Goal: Task Accomplishment & Management: Use online tool/utility

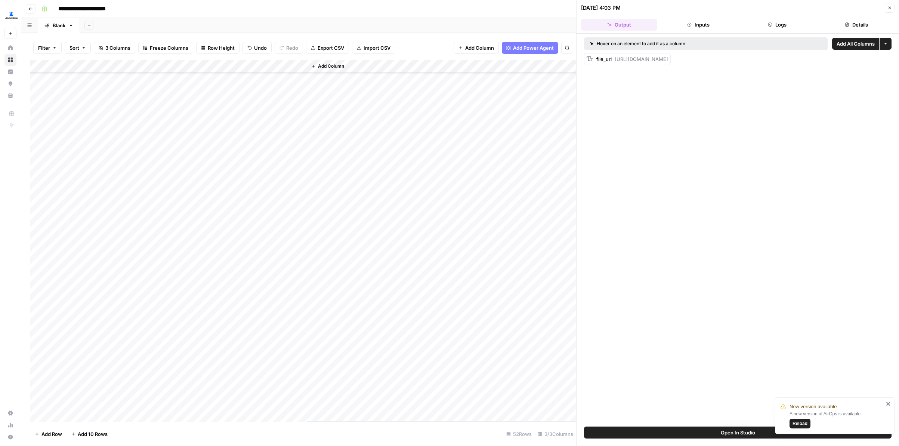
scroll to position [323, 0]
click at [803, 425] on span "Reload" at bounding box center [799, 423] width 15 height 7
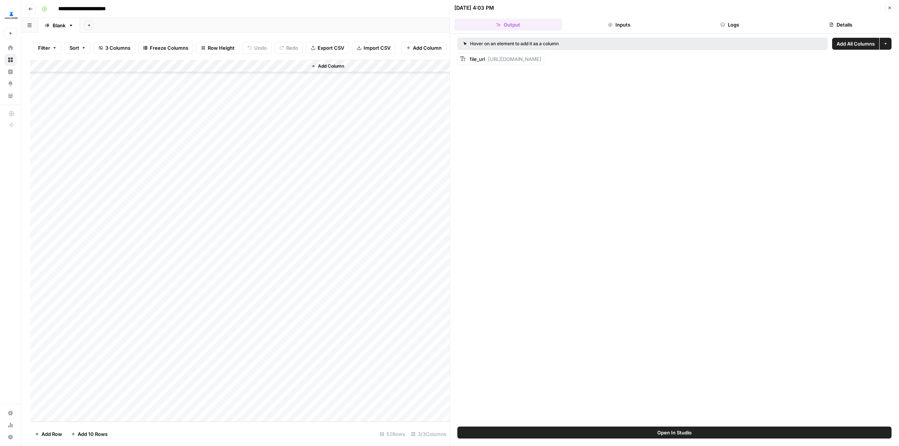
click at [190, 223] on div "Add Column" at bounding box center [239, 240] width 419 height 361
click at [189, 239] on div "Add Column" at bounding box center [239, 240] width 419 height 361
click at [189, 251] on div "Add Column" at bounding box center [239, 240] width 419 height 361
click at [189, 261] on div "Add Column" at bounding box center [239, 240] width 419 height 361
click at [186, 274] on div "Add Column" at bounding box center [239, 240] width 419 height 361
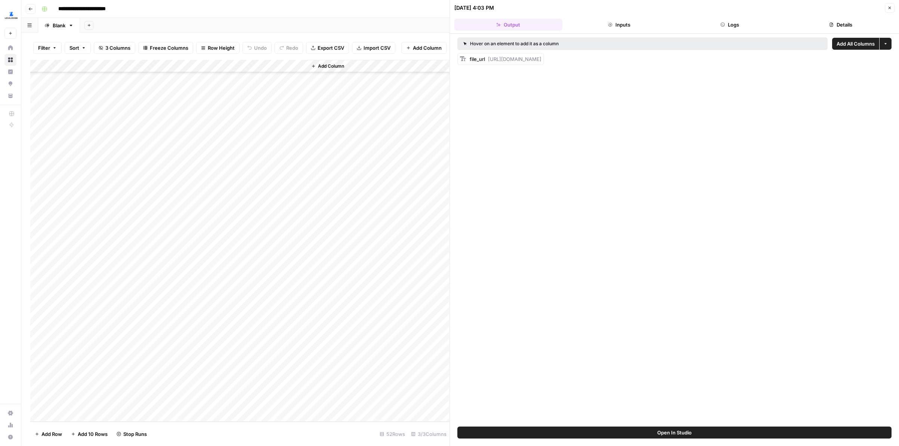
click at [187, 286] on div "Add Column" at bounding box center [239, 240] width 419 height 361
